Goal: Find specific page/section: Find specific page/section

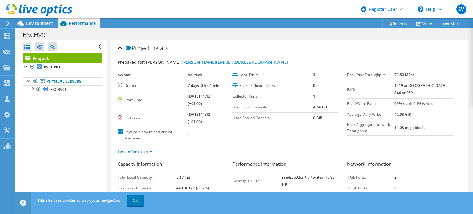
click at [41, 15] on icon at bounding box center [39, 10] width 66 height 13
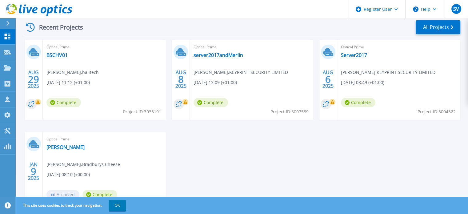
scroll to position [94, 0]
click at [55, 53] on link "BSCHV01" at bounding box center [56, 55] width 21 height 6
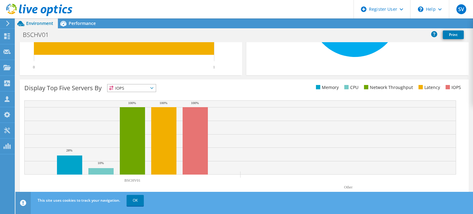
scroll to position [197, 0]
